Goal: Task Accomplishment & Management: Use online tool/utility

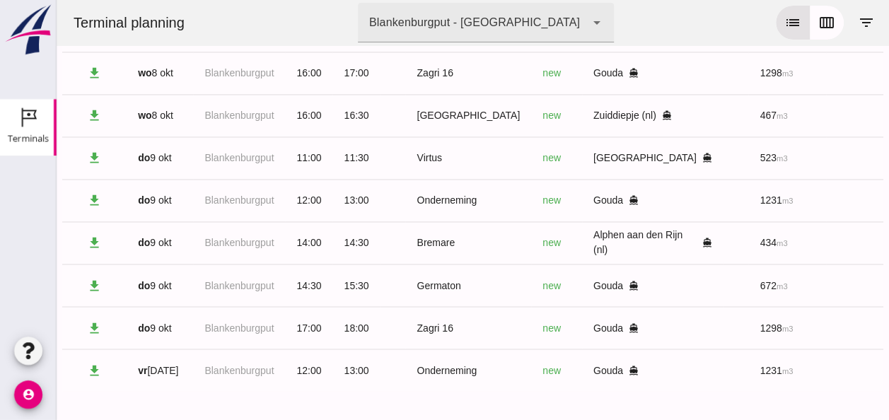
scroll to position [0, 378]
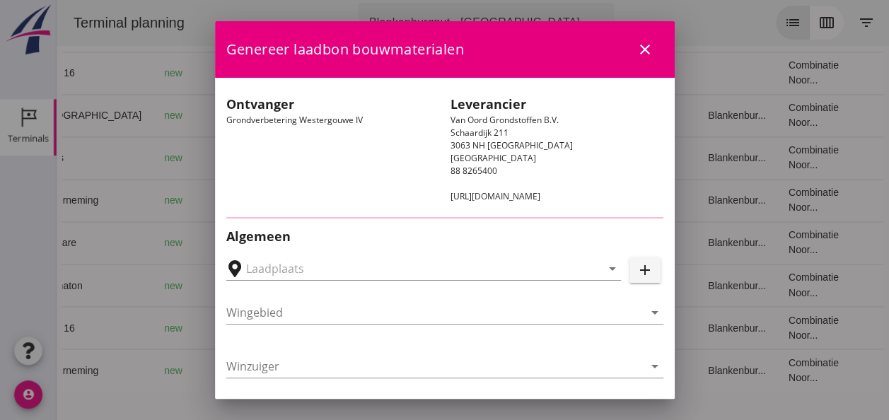
type input "Loswal Fa. J. Bos&Zonen, [GEOGRAPHIC_DATA]"
type input "Zagri 16"
type input "[PERSON_NAME]"
type input "1298"
type input "Ontzilt oph.zand [75] (6120)"
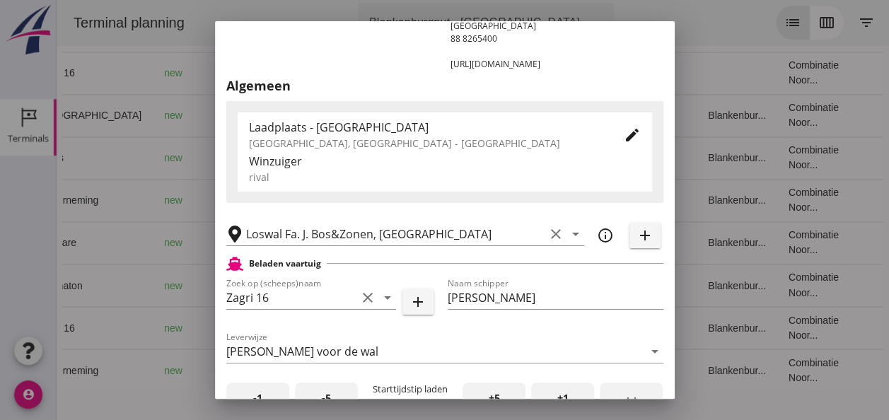
scroll to position [283, 0]
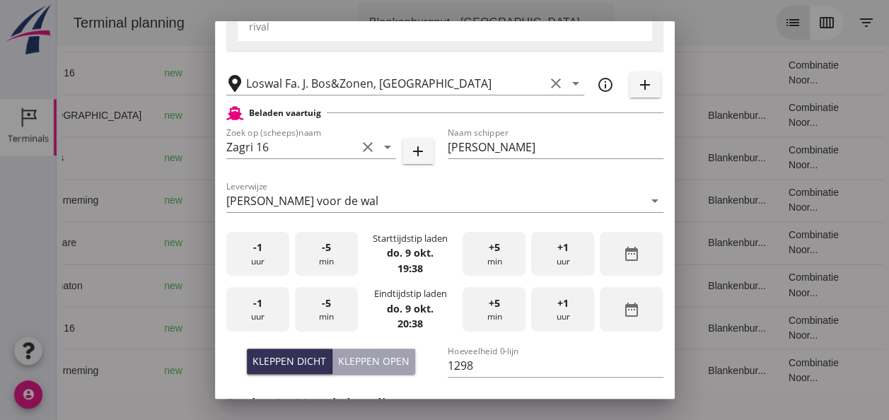
click at [262, 265] on div "-1 uur" at bounding box center [257, 254] width 63 height 45
click at [337, 264] on div "-5 min" at bounding box center [326, 254] width 63 height 45
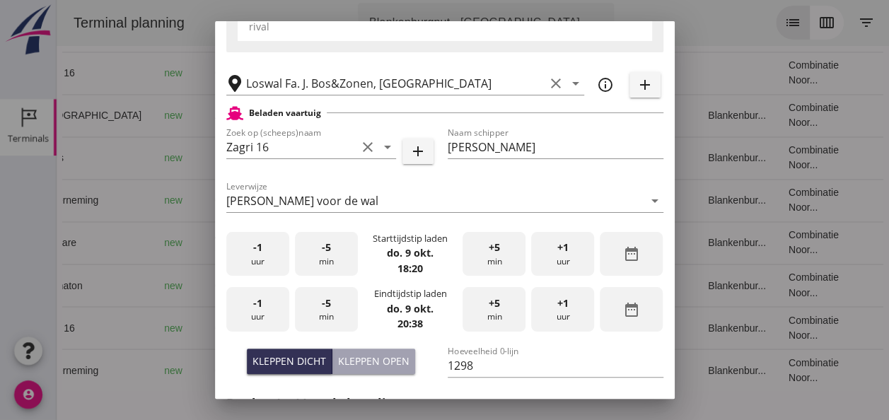
click at [266, 313] on div "-1 uur" at bounding box center [257, 309] width 63 height 45
click at [331, 317] on div "-5 min" at bounding box center [326, 309] width 63 height 45
click at [297, 356] on div "Kleppen dicht" at bounding box center [289, 361] width 74 height 15
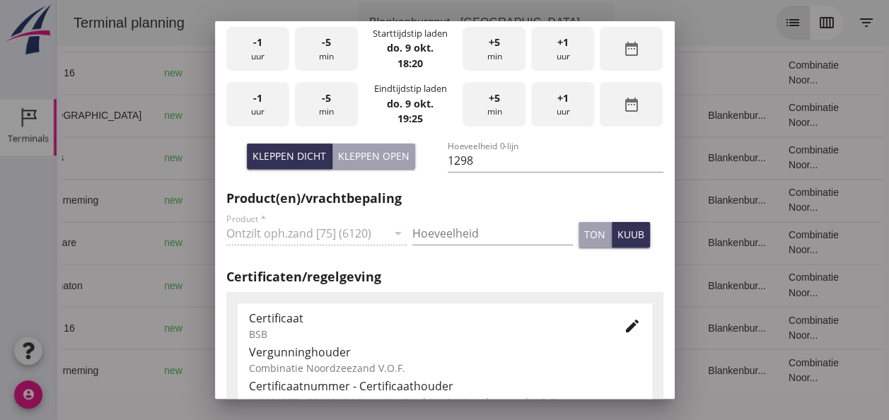
scroll to position [495, 0]
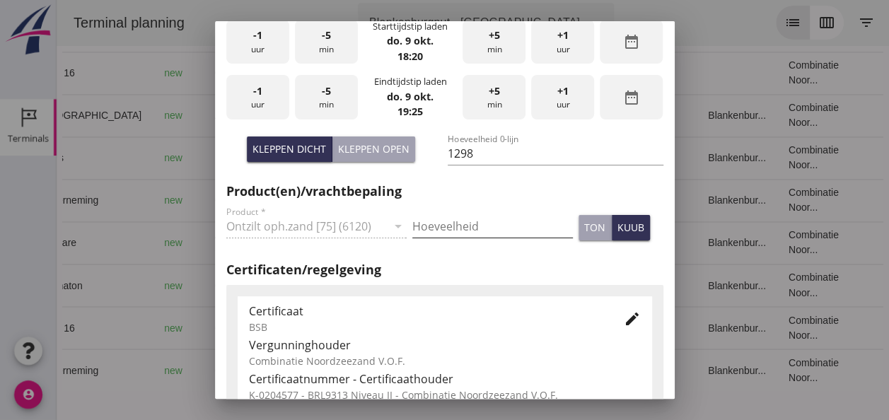
click at [440, 228] on input "Hoeveelheid" at bounding box center [492, 226] width 161 height 23
type input "1298"
click at [617, 229] on div "kuub" at bounding box center [630, 227] width 27 height 15
click at [624, 321] on icon "edit" at bounding box center [632, 318] width 17 height 17
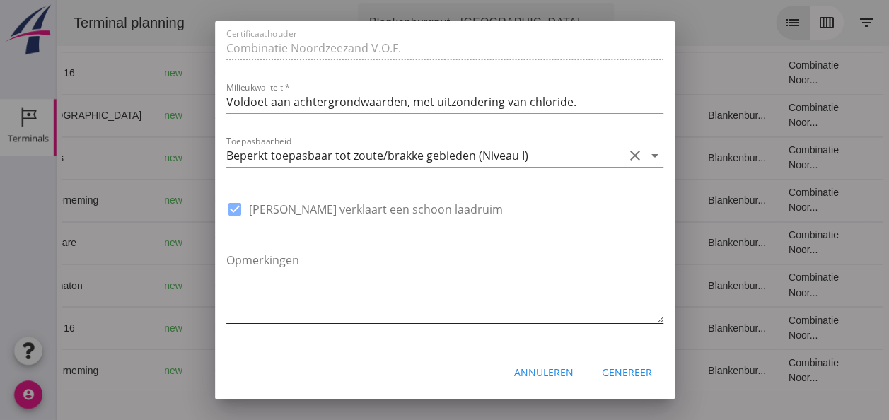
scroll to position [931, 0]
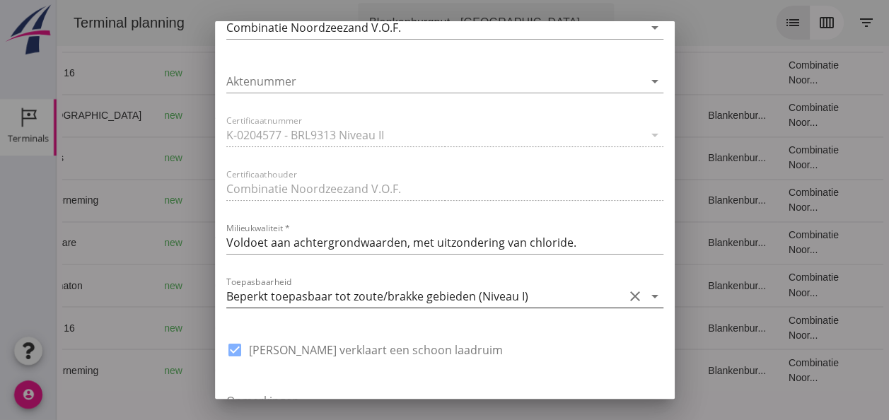
click at [646, 296] on icon "arrow_drop_down" at bounding box center [654, 296] width 17 height 17
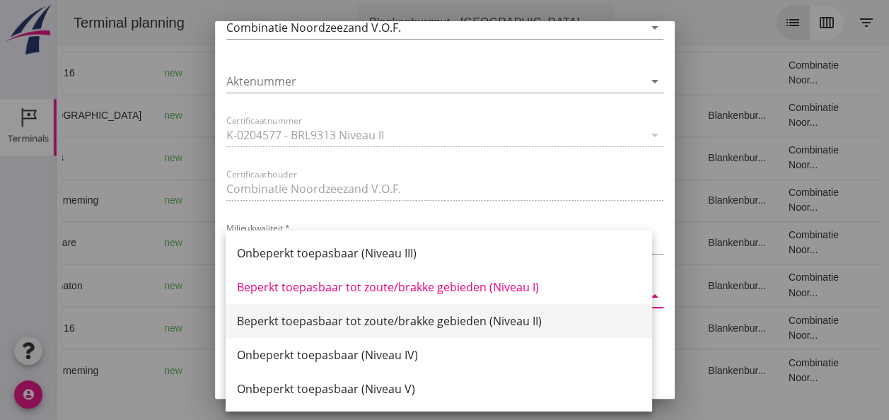
click at [518, 317] on div "Beperkt toepasbaar tot zoute/brakke gebieden (Niveau II)" at bounding box center [439, 321] width 404 height 17
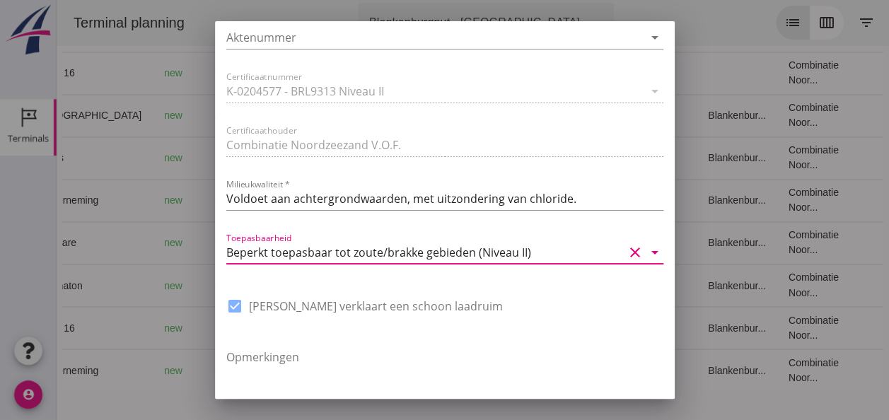
scroll to position [1071, 0]
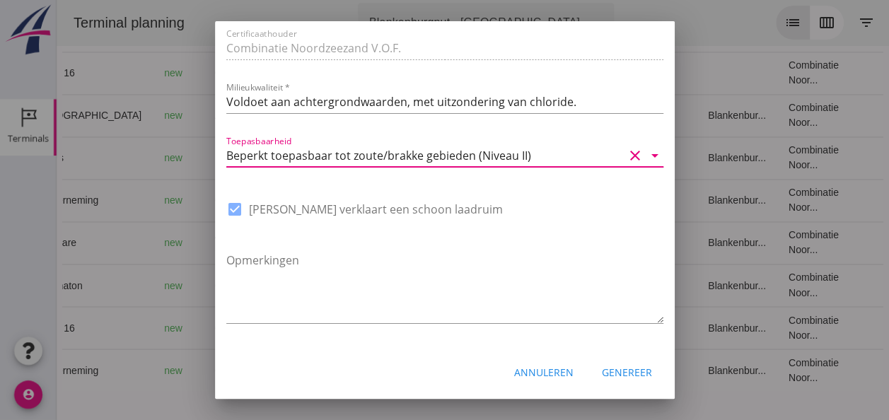
click at [624, 371] on div "Genereer" at bounding box center [627, 372] width 50 height 15
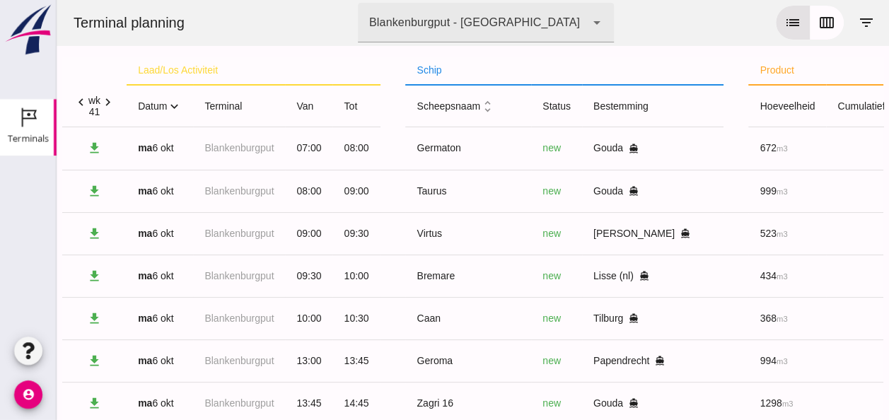
scroll to position [0, 0]
click at [171, 105] on icon "expand_more" at bounding box center [174, 106] width 15 height 15
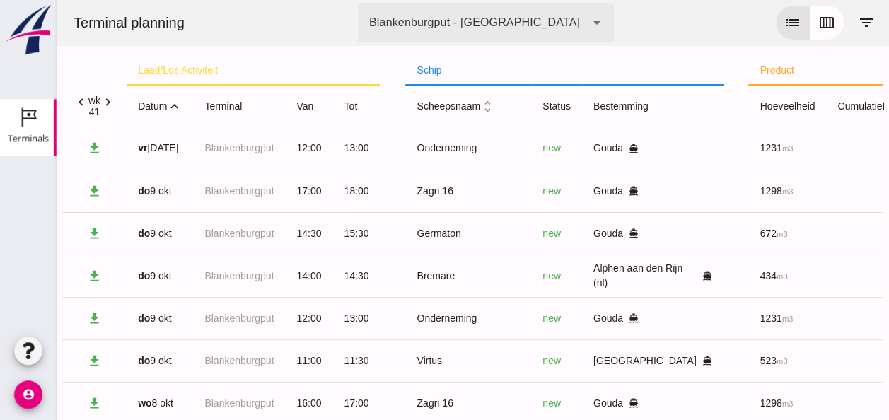
click at [173, 103] on icon "expand_less" at bounding box center [174, 106] width 15 height 15
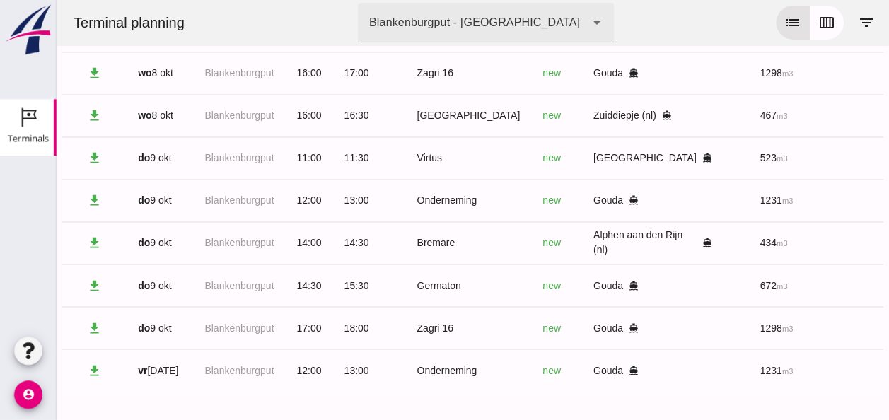
scroll to position [1062, 0]
